Goal: Find specific page/section: Find specific page/section

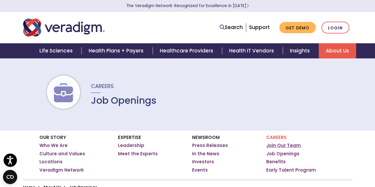
click at [280, 146] on link "Join Our Team" at bounding box center [283, 146] width 35 height 6
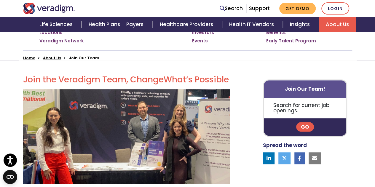
scroll to position [132, 0]
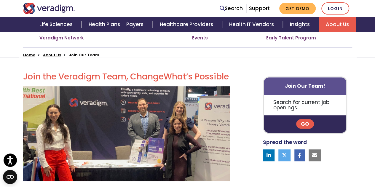
click at [312, 121] on link "Go" at bounding box center [305, 123] width 18 height 9
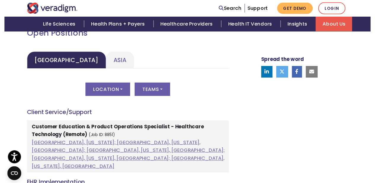
scroll to position [289, 0]
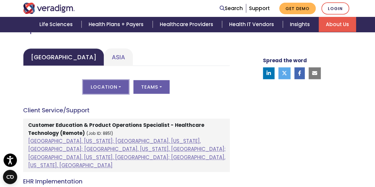
click at [106, 85] on button "Location" at bounding box center [106, 87] width 46 height 14
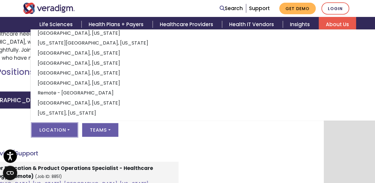
scroll to position [246, 50]
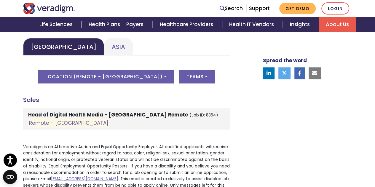
scroll to position [302, 0]
